Goal: Find specific page/section: Find specific page/section

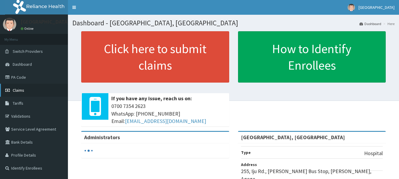
click at [21, 92] on span "Claims" at bounding box center [19, 90] width 12 height 5
